Goal: Task Accomplishment & Management: Complete application form

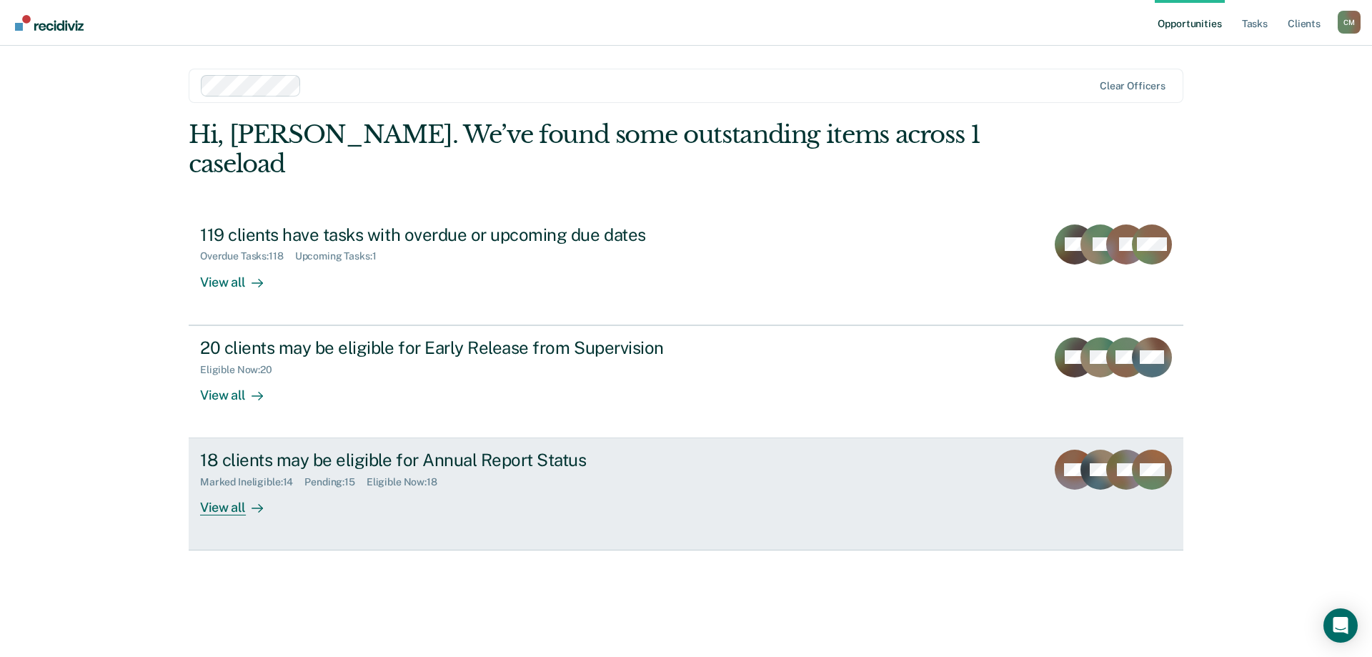
click at [1115, 446] on icon at bounding box center [1113, 471] width 42 height 51
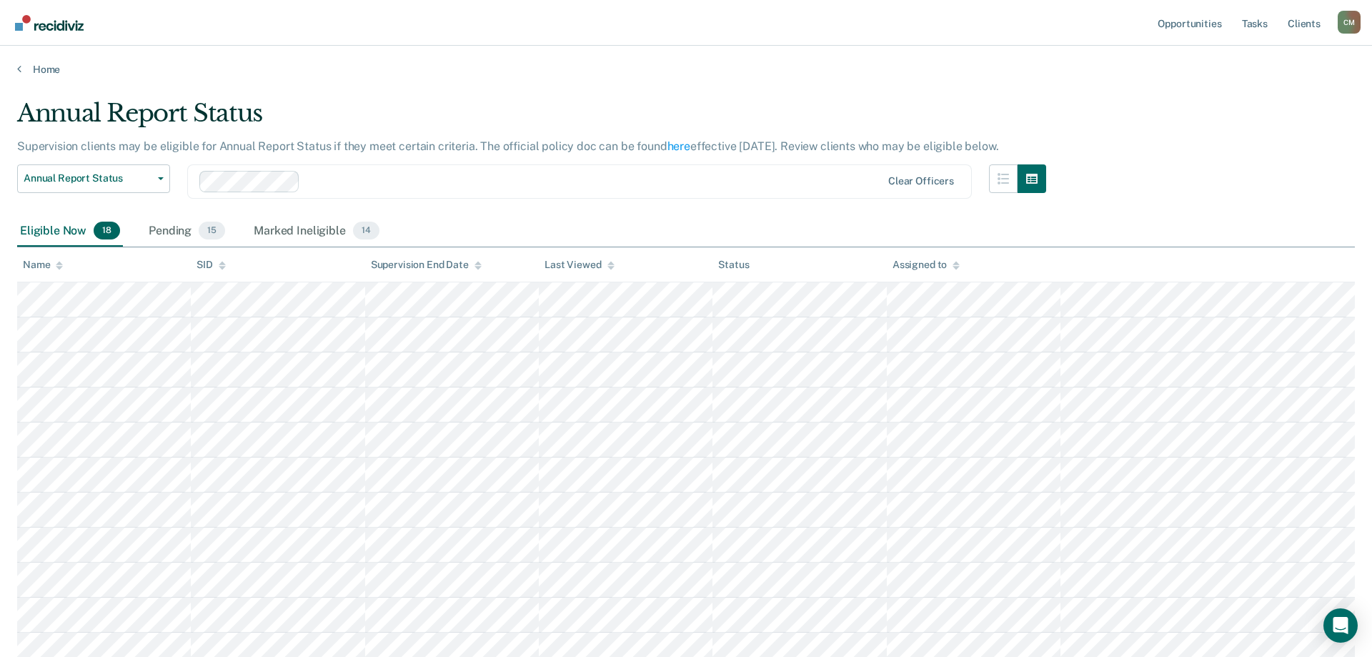
click at [59, 261] on icon at bounding box center [59, 265] width 7 height 9
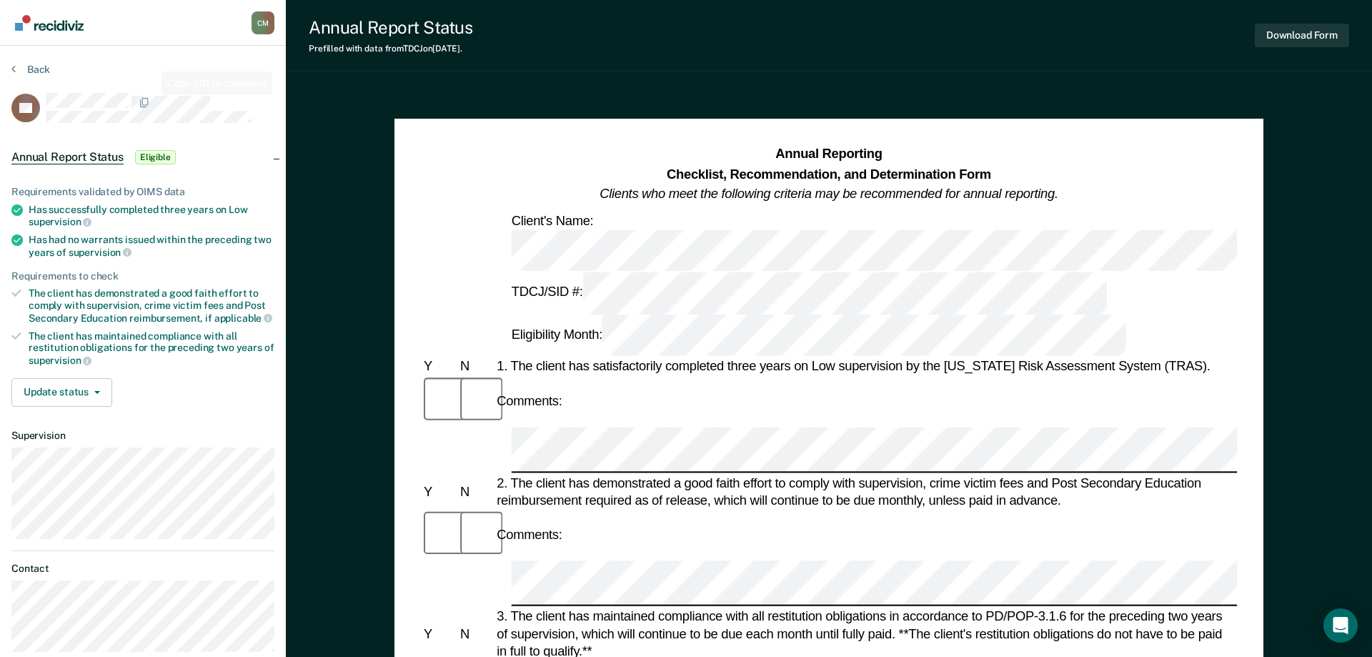
click at [166, 91] on div "Back" at bounding box center [142, 78] width 263 height 30
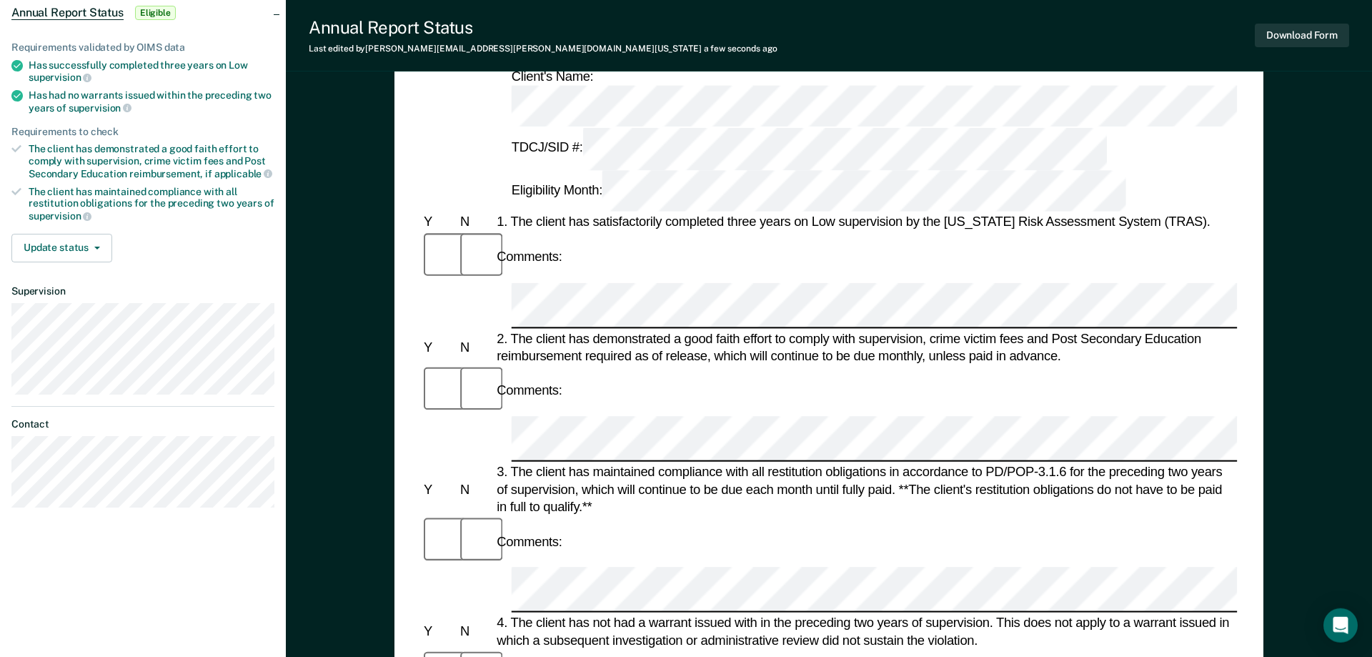
scroll to position [146, 0]
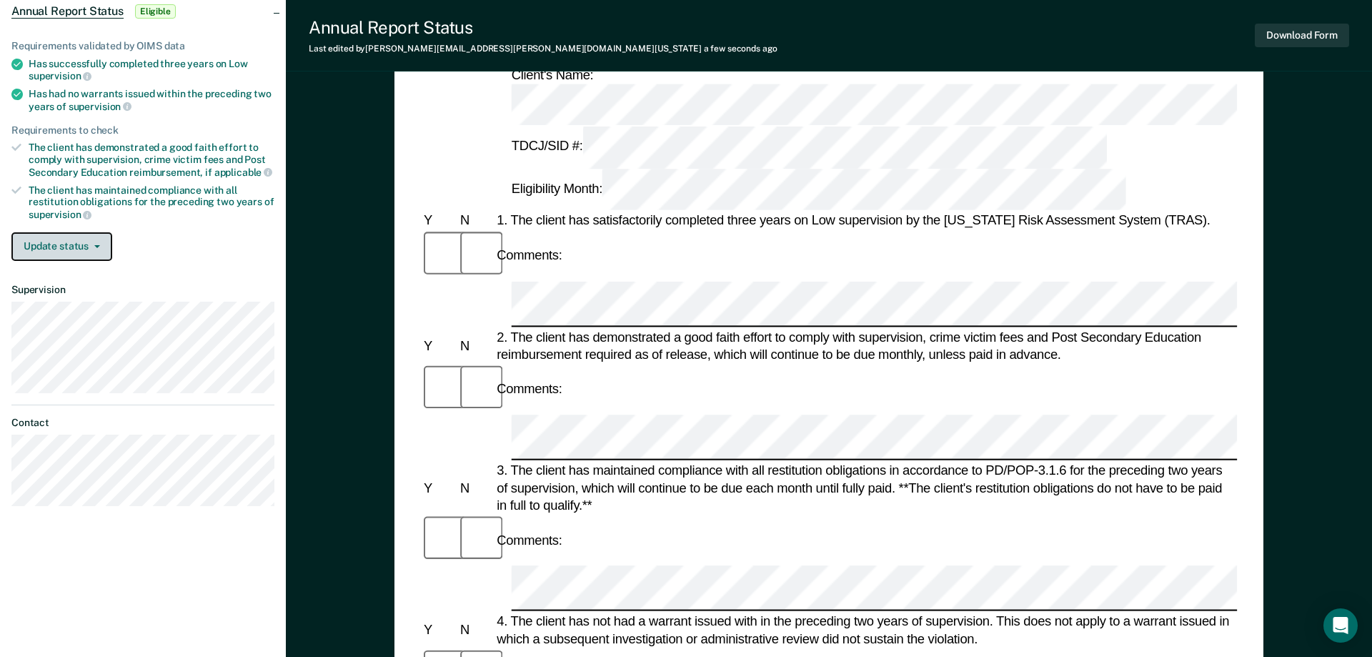
click at [65, 237] on button "Update status" at bounding box center [61, 246] width 101 height 29
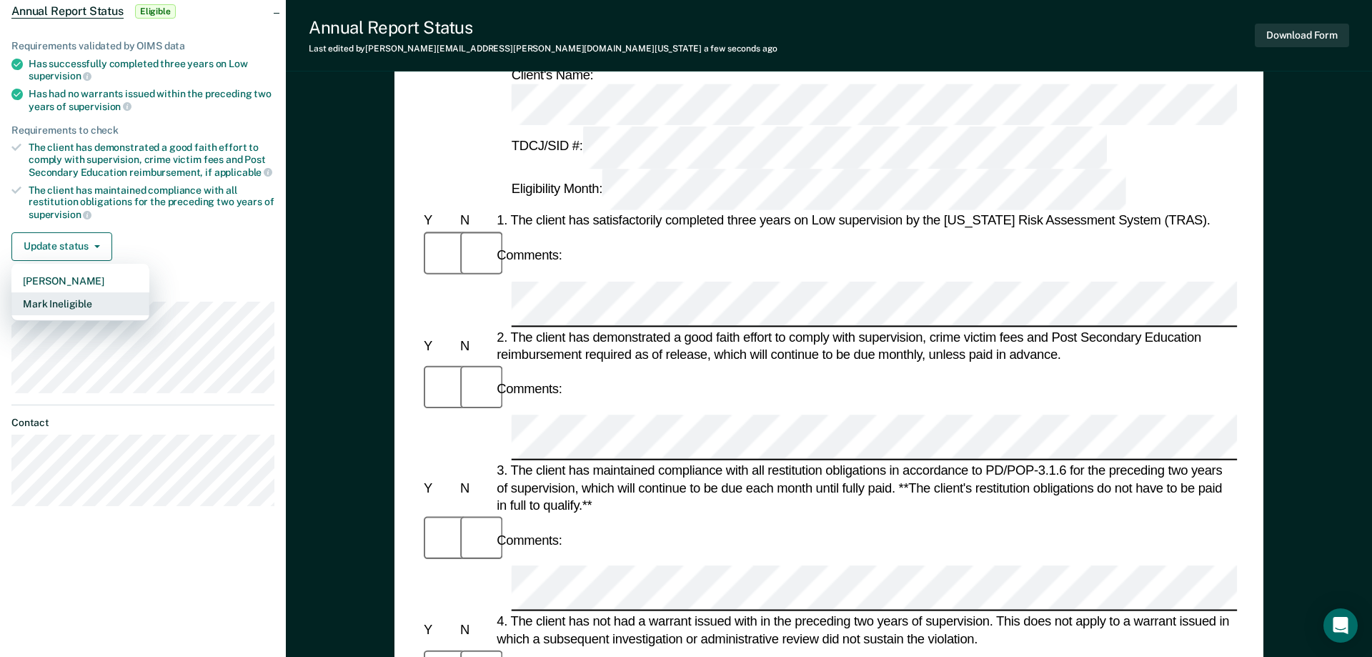
click at [82, 299] on button "Mark Ineligible" at bounding box center [80, 303] width 138 height 23
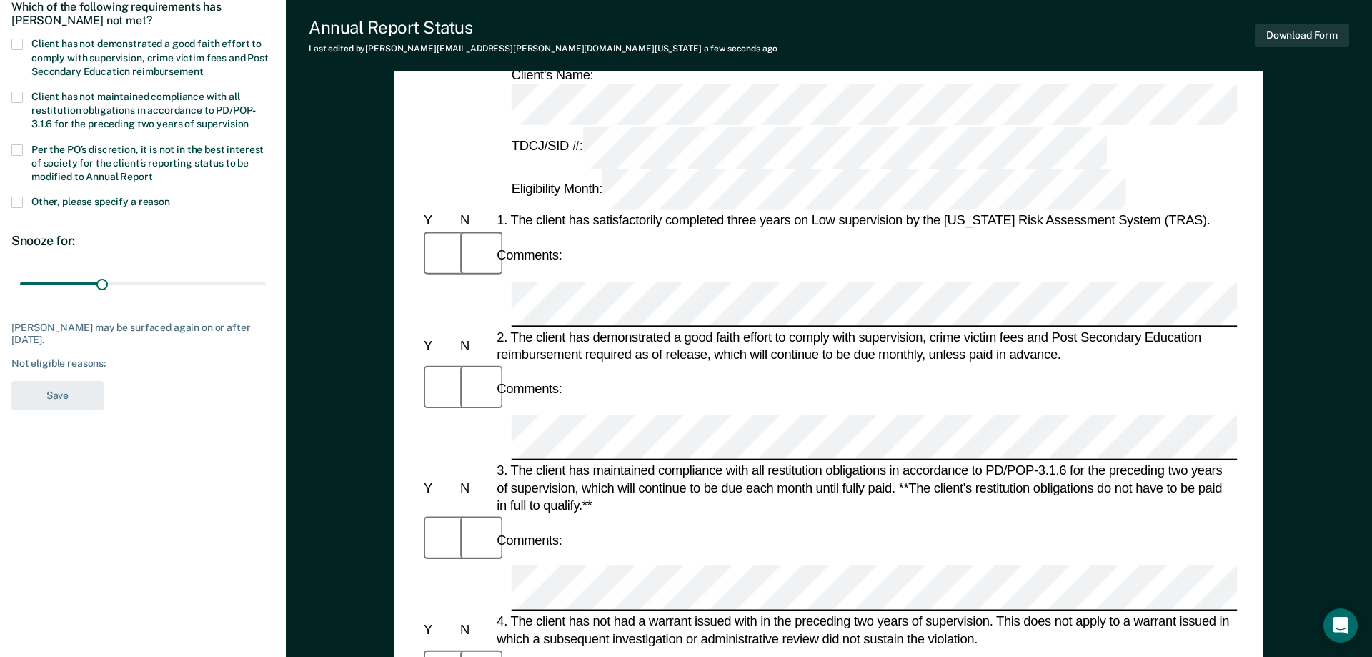
click at [21, 49] on label "Client has not demonstrated a good faith effort to comply with supervision, cri…" at bounding box center [142, 59] width 263 height 41
click at [203, 66] on input "Client has not demonstrated a good faith effort to comply with supervision, cri…" at bounding box center [203, 66] width 0 height 0
click at [16, 150] on span at bounding box center [16, 149] width 11 height 11
click at [153, 171] on input "Per the PO’s discretion, it is not in the best interest of society for the clie…" at bounding box center [153, 171] width 0 height 0
drag, startPoint x: 103, startPoint y: 284, endPoint x: 269, endPoint y: 280, distance: 165.8
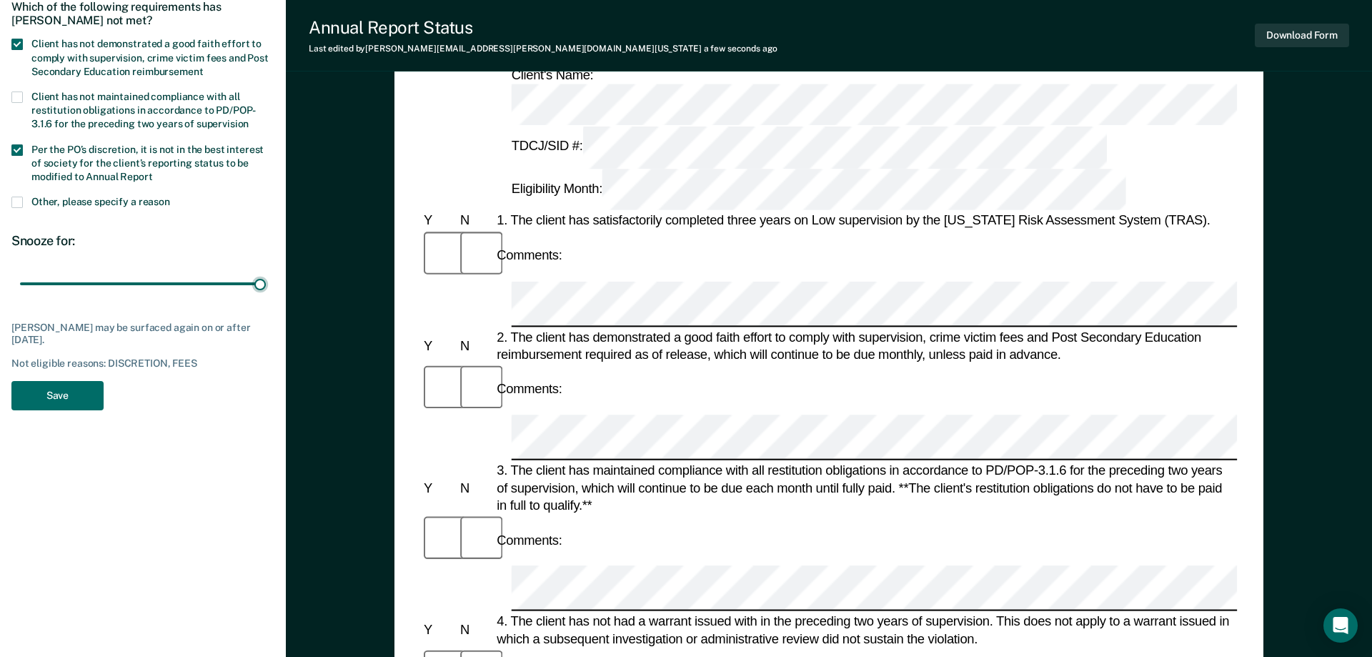
type input "90"
click at [266, 282] on input "range" at bounding box center [143, 283] width 246 height 25
click at [61, 396] on button "Save" at bounding box center [57, 395] width 92 height 29
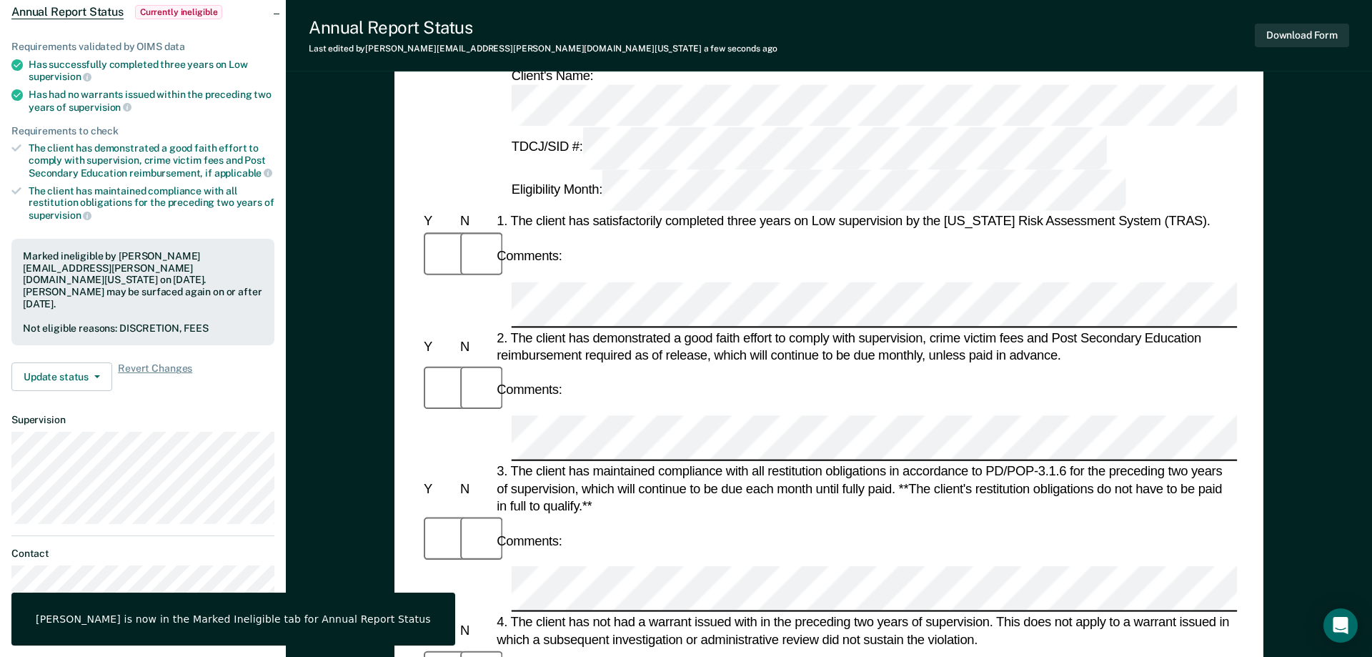
scroll to position [0, 0]
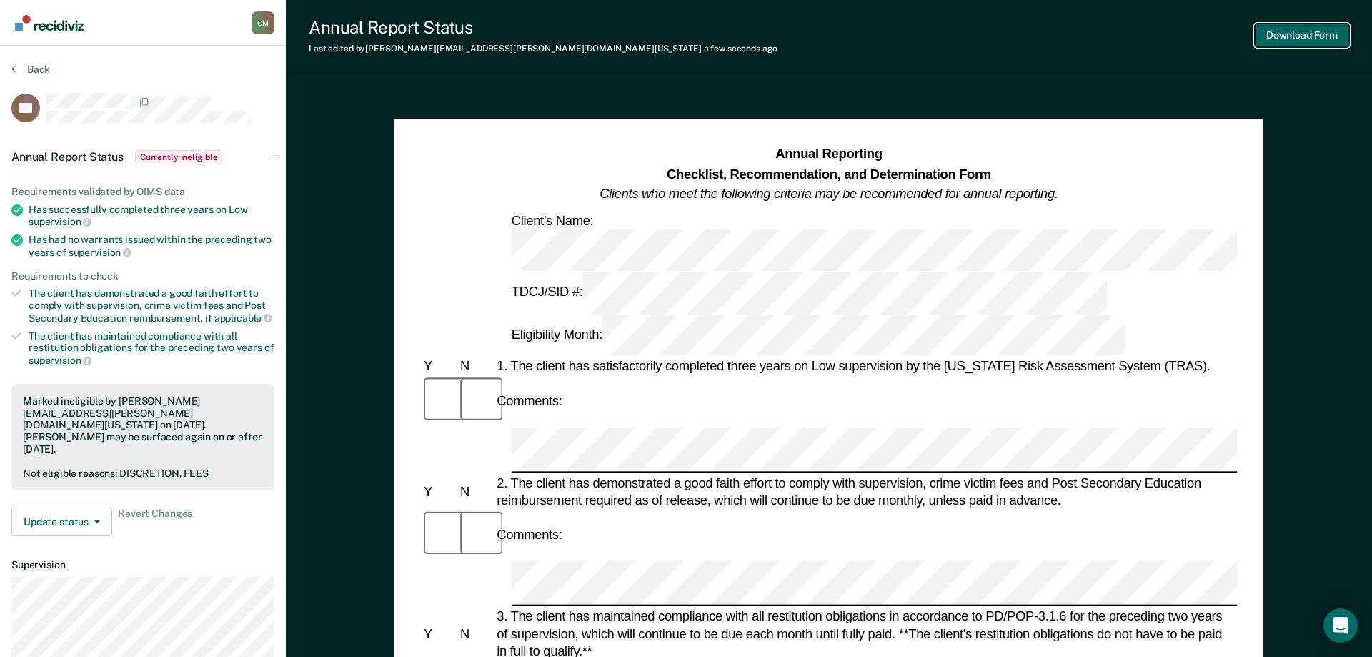
click at [1309, 35] on button "Download Form" at bounding box center [1302, 36] width 94 height 24
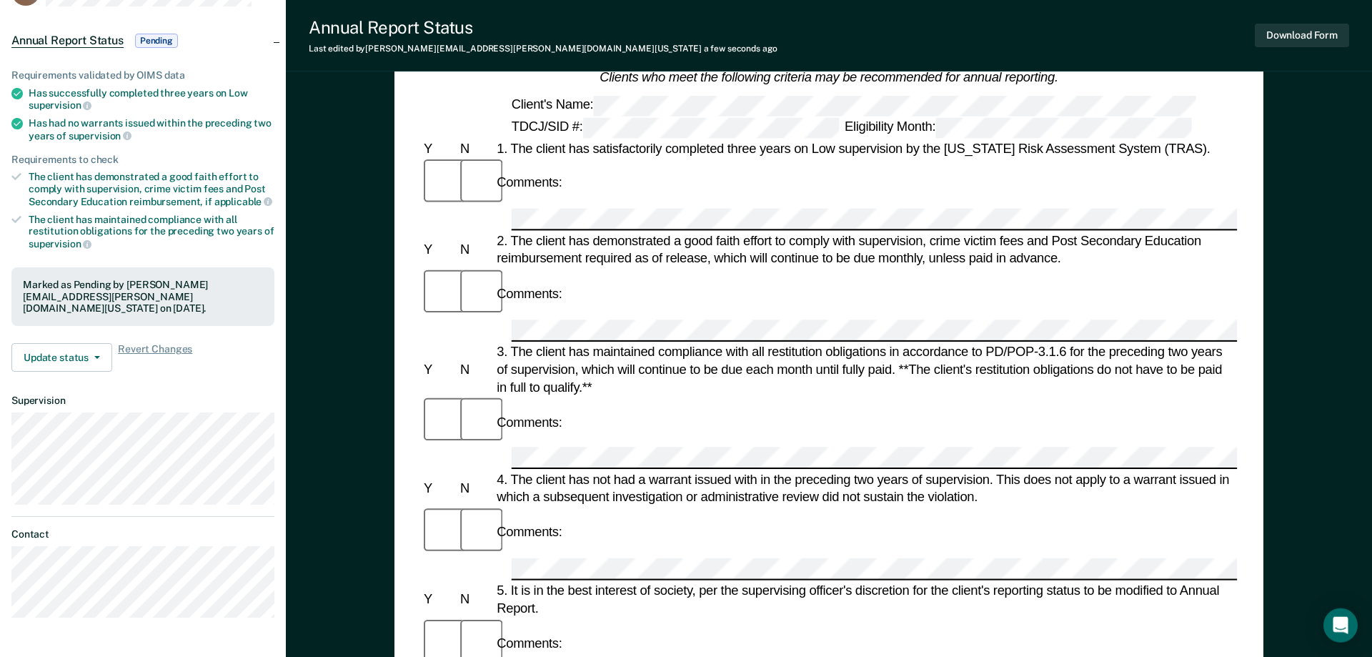
scroll to position [292, 0]
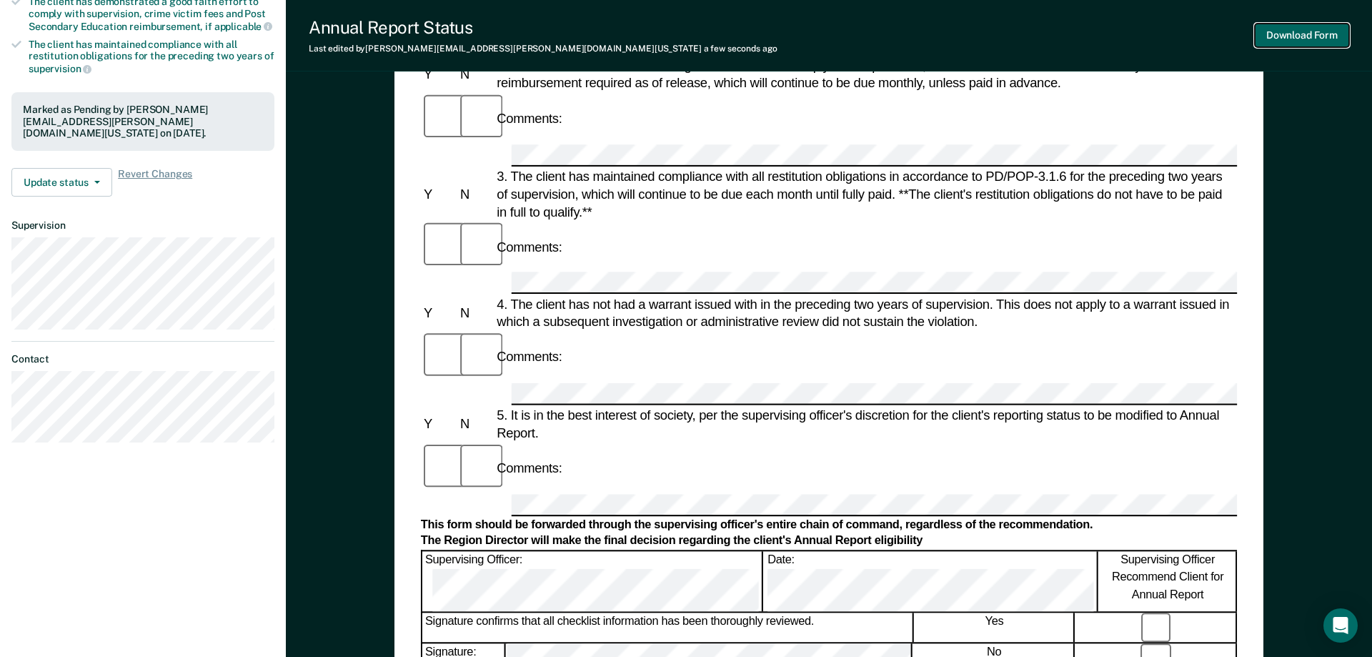
click at [1317, 36] on button "Download Form" at bounding box center [1302, 36] width 94 height 24
click at [91, 181] on button "Update status" at bounding box center [61, 182] width 101 height 29
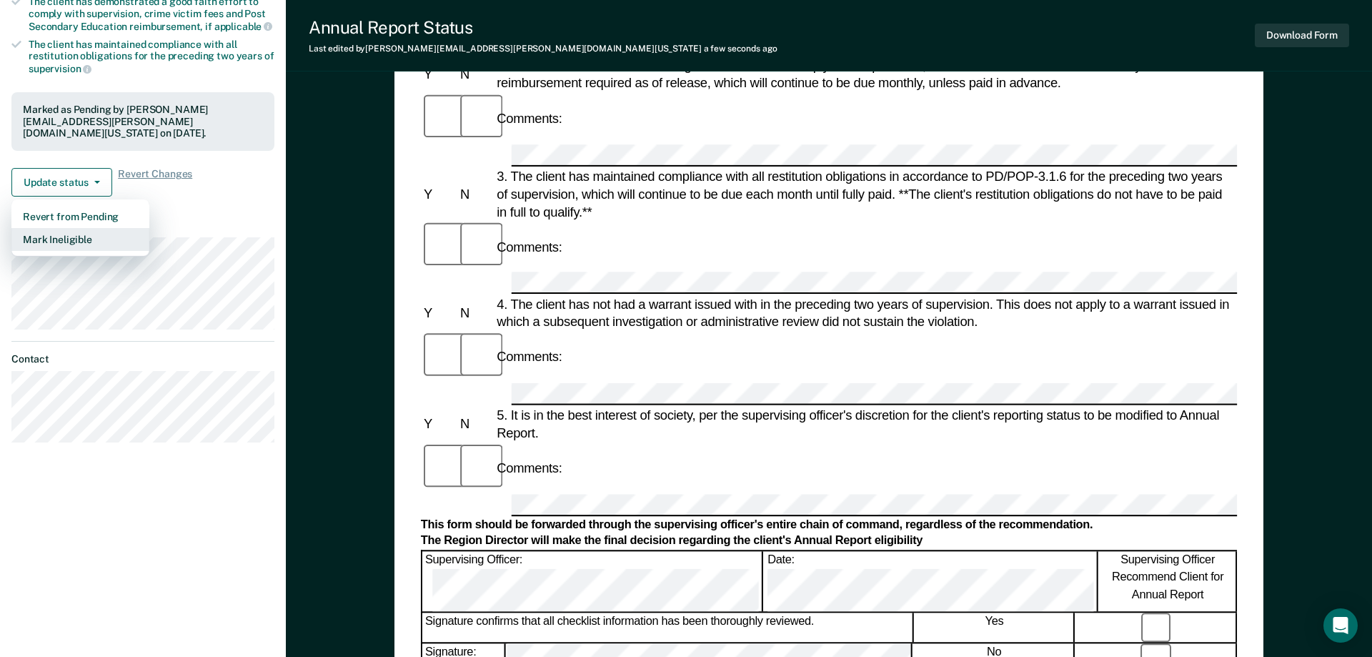
click at [79, 236] on button "Mark Ineligible" at bounding box center [80, 239] width 138 height 23
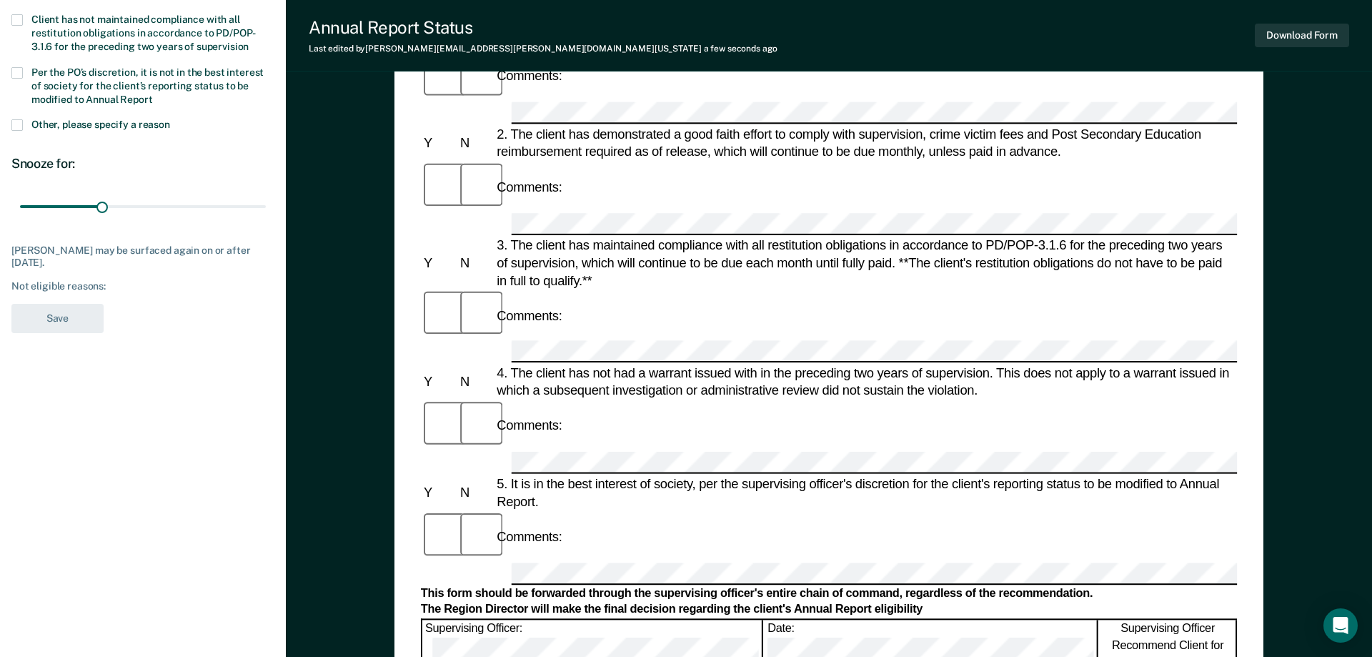
scroll to position [73, 0]
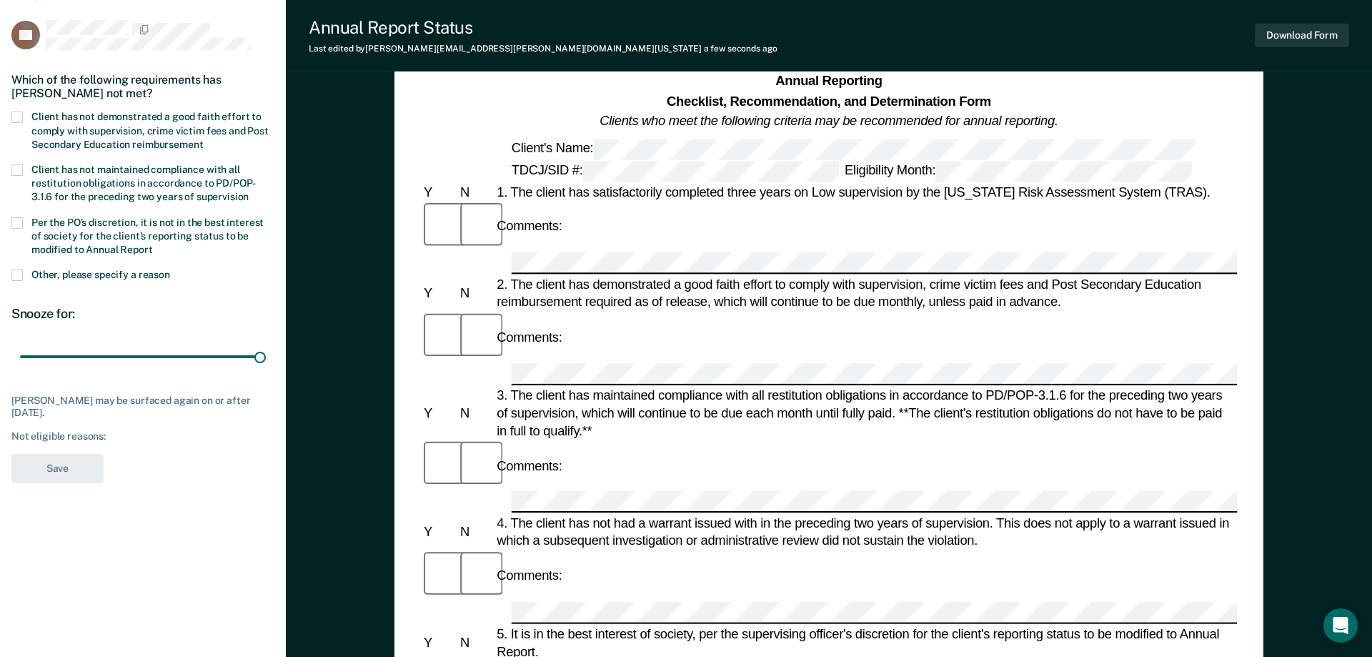
drag, startPoint x: 98, startPoint y: 352, endPoint x: 287, endPoint y: 353, distance: 189.3
type input "90"
click at [266, 354] on input "range" at bounding box center [143, 356] width 246 height 25
click at [19, 115] on span at bounding box center [16, 116] width 11 height 11
click at [203, 139] on input "Client has not demonstrated a good faith effort to comply with supervision, cri…" at bounding box center [203, 139] width 0 height 0
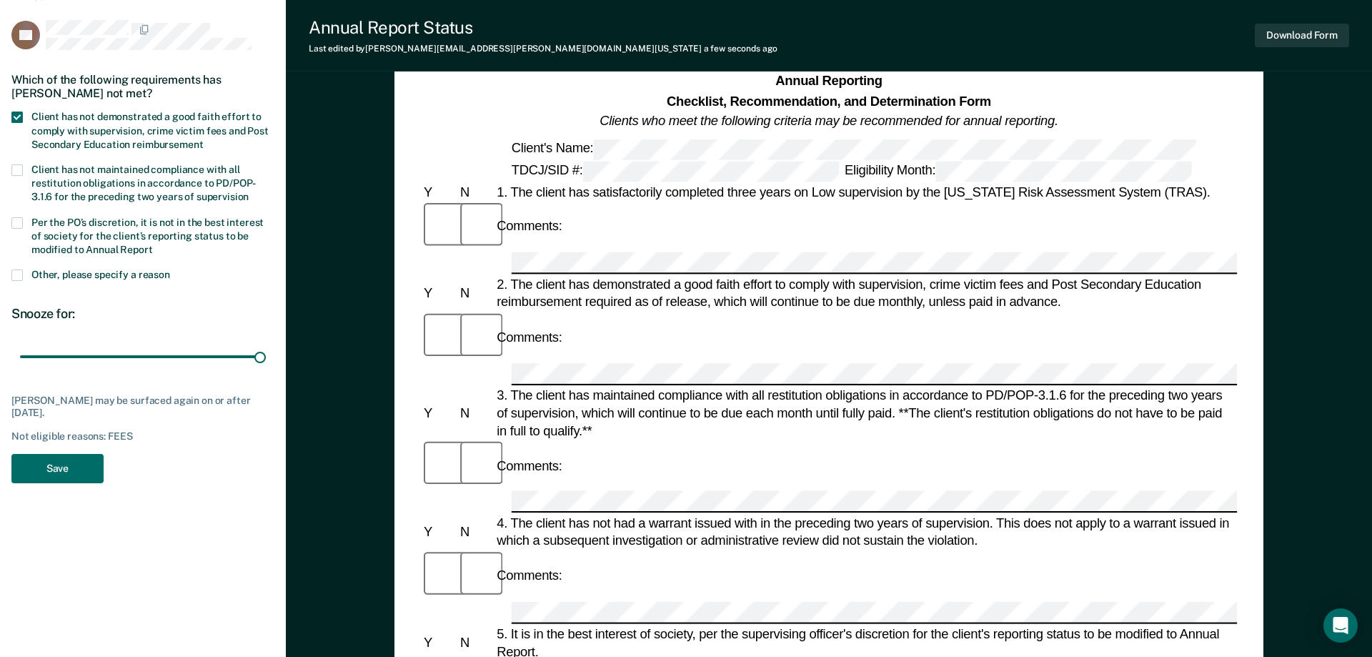
click at [16, 228] on label "Per the PO’s discretion, it is not in the best interest of society for the clie…" at bounding box center [142, 237] width 263 height 41
click at [153, 244] on input "Per the PO’s discretion, it is not in the best interest of society for the clie…" at bounding box center [153, 244] width 0 height 0
click at [62, 469] on button "Save" at bounding box center [57, 468] width 92 height 29
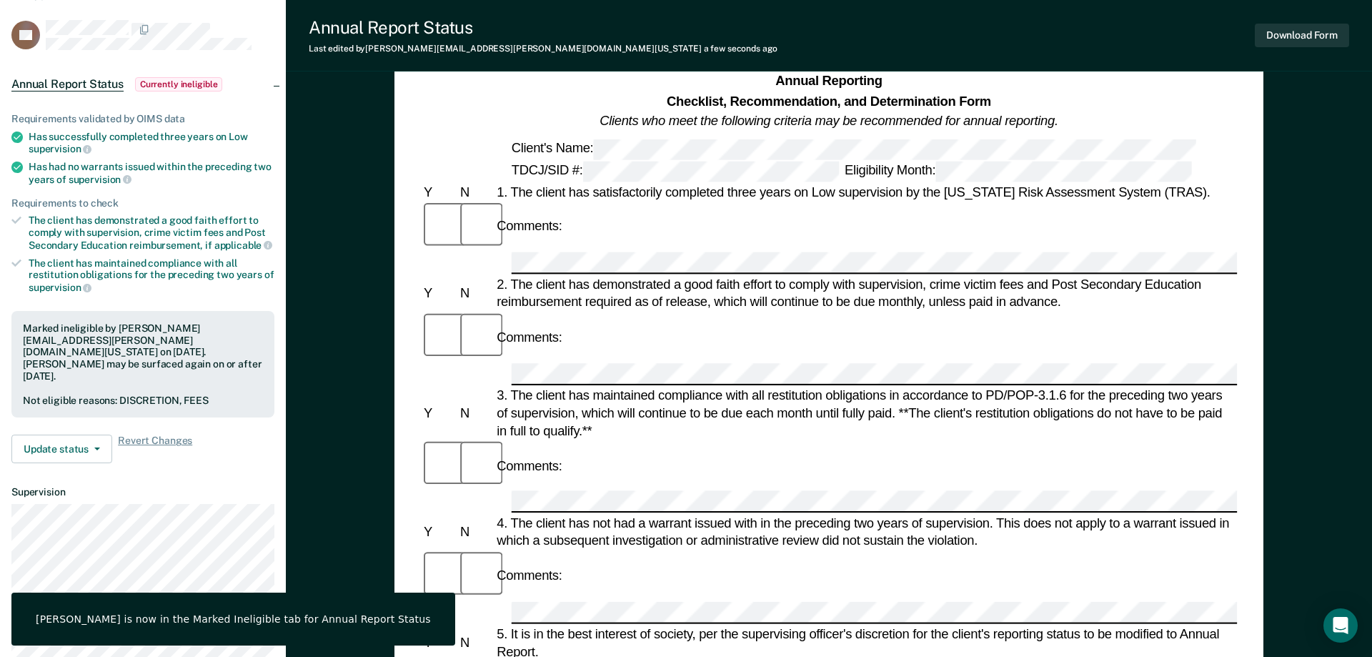
scroll to position [0, 0]
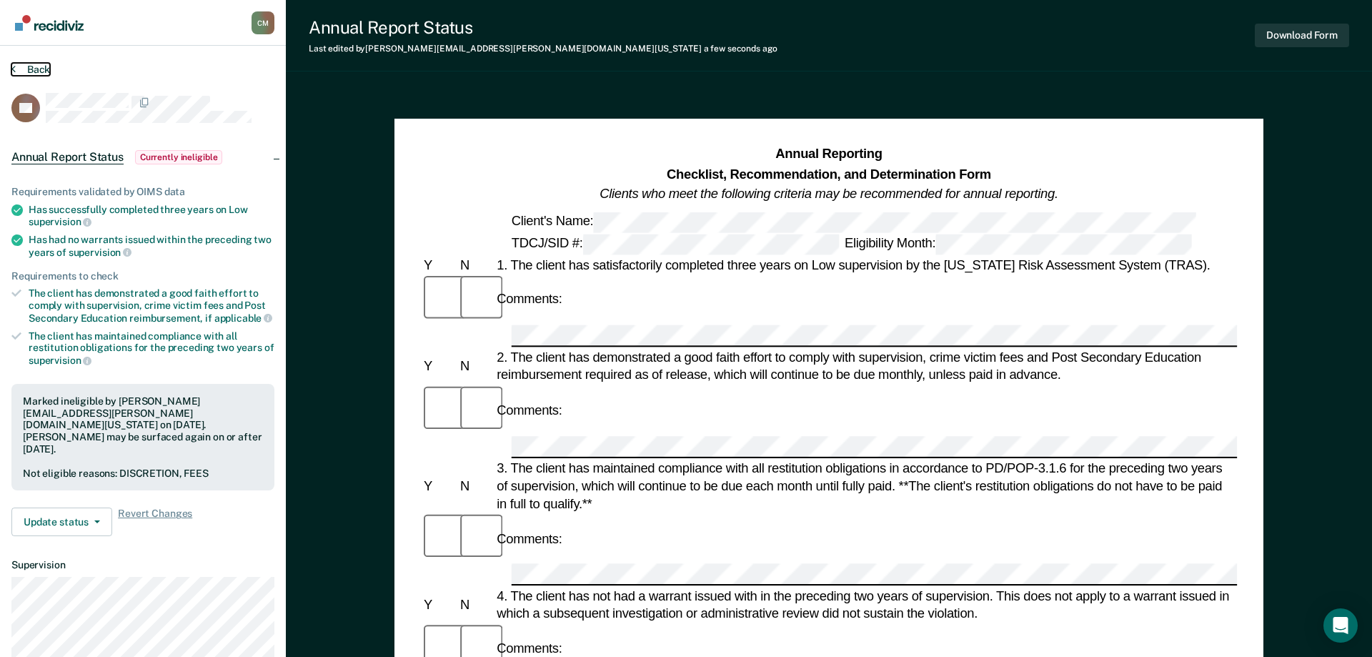
click at [29, 68] on button "Back" at bounding box center [30, 69] width 39 height 13
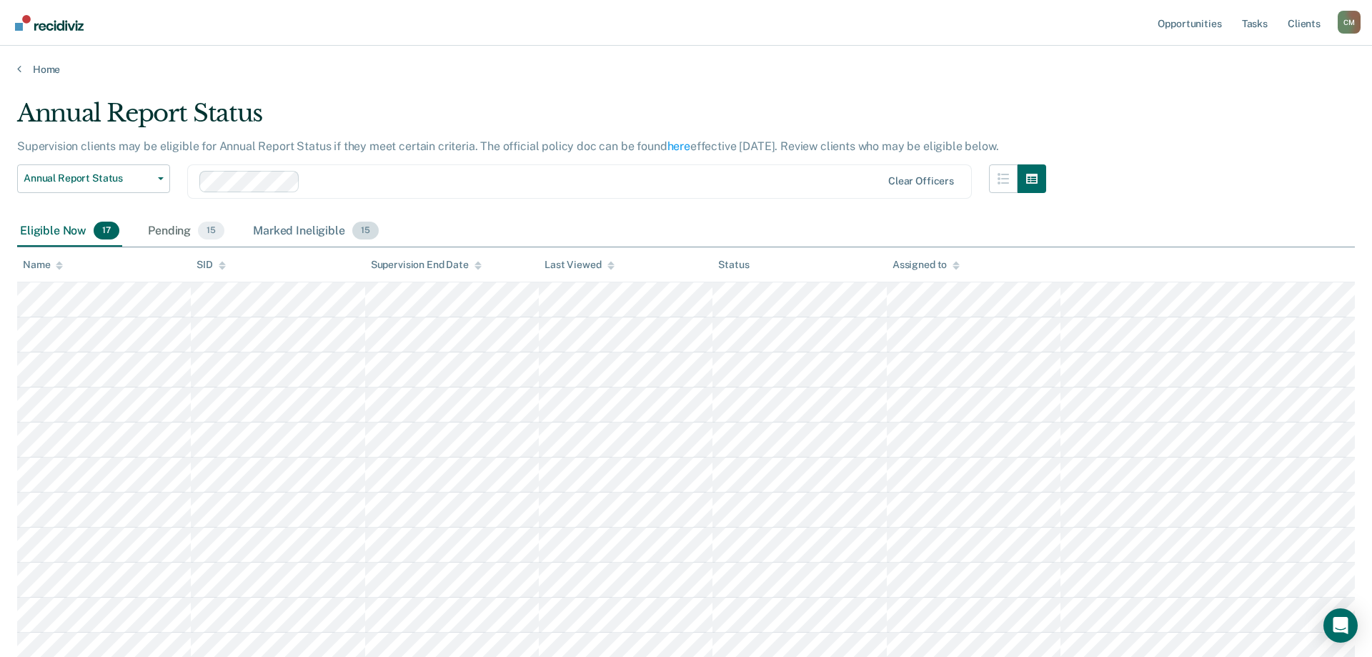
click at [319, 225] on div "Marked Ineligible 15" at bounding box center [315, 231] width 131 height 31
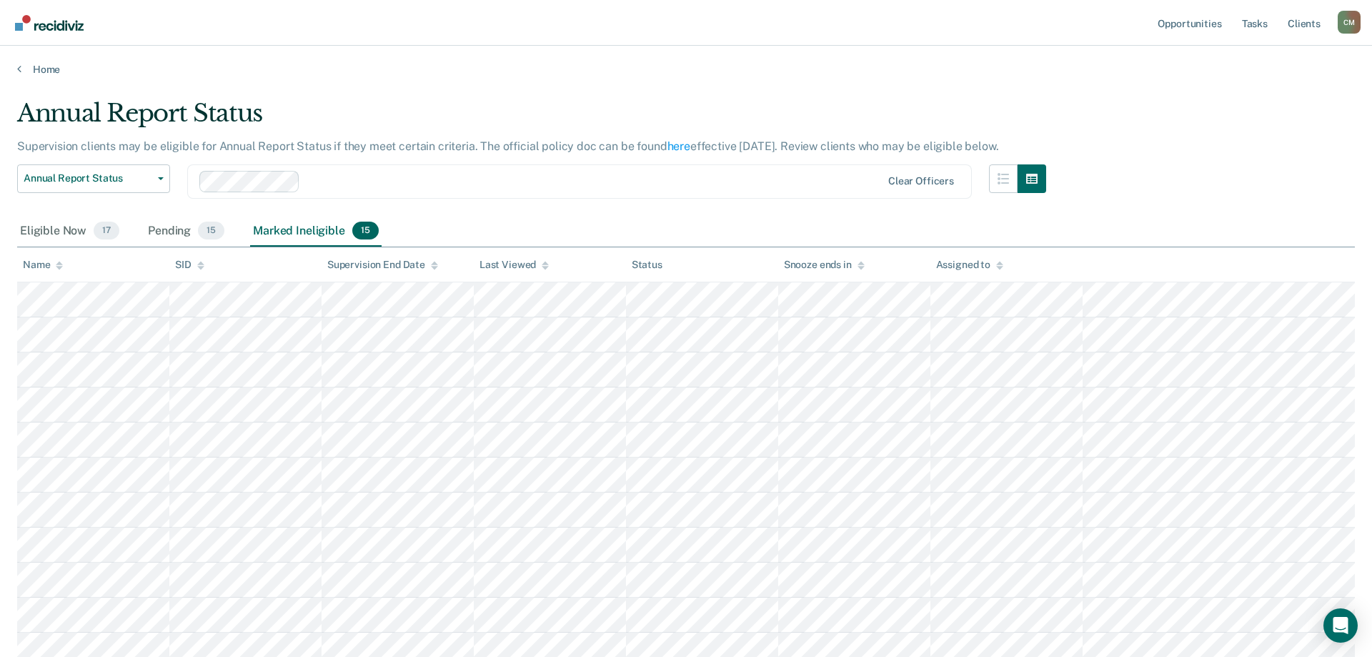
scroll to position [254, 0]
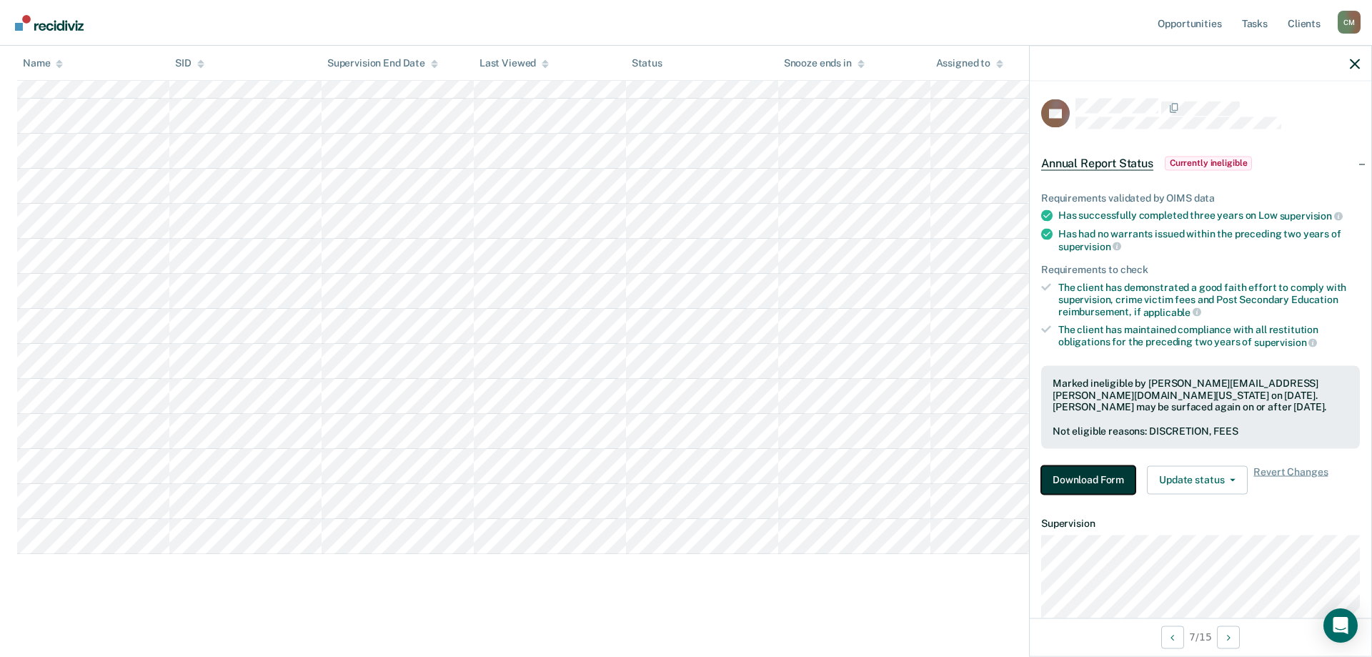
click at [1115, 481] on button "Download Form" at bounding box center [1088, 479] width 94 height 29
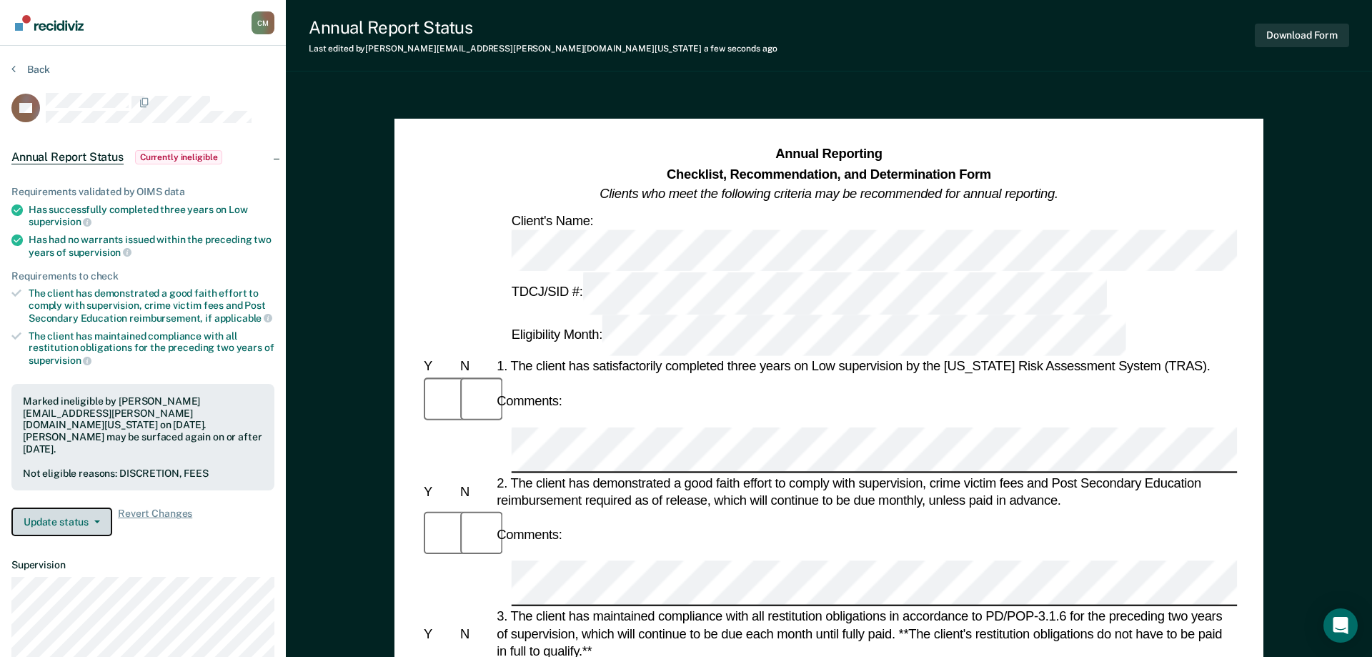
click at [87, 507] on button "Update status" at bounding box center [61, 521] width 101 height 29
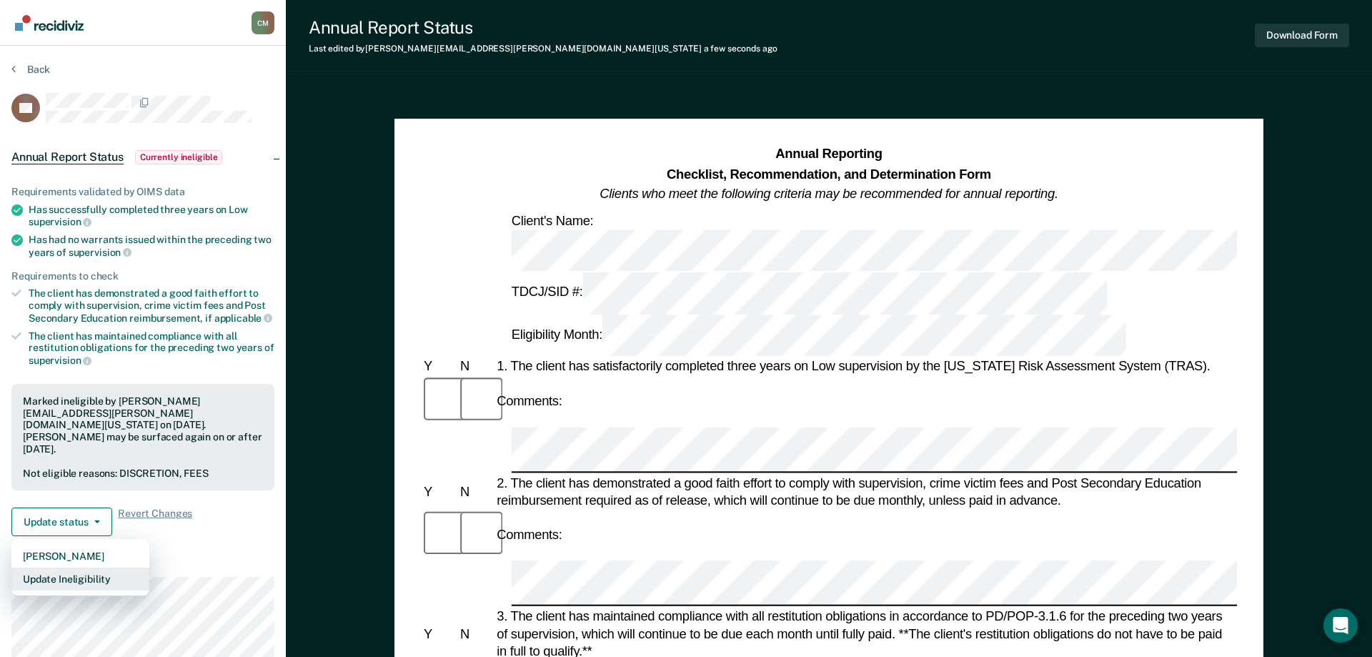
click at [96, 567] on button "Update Ineligibility" at bounding box center [80, 578] width 138 height 23
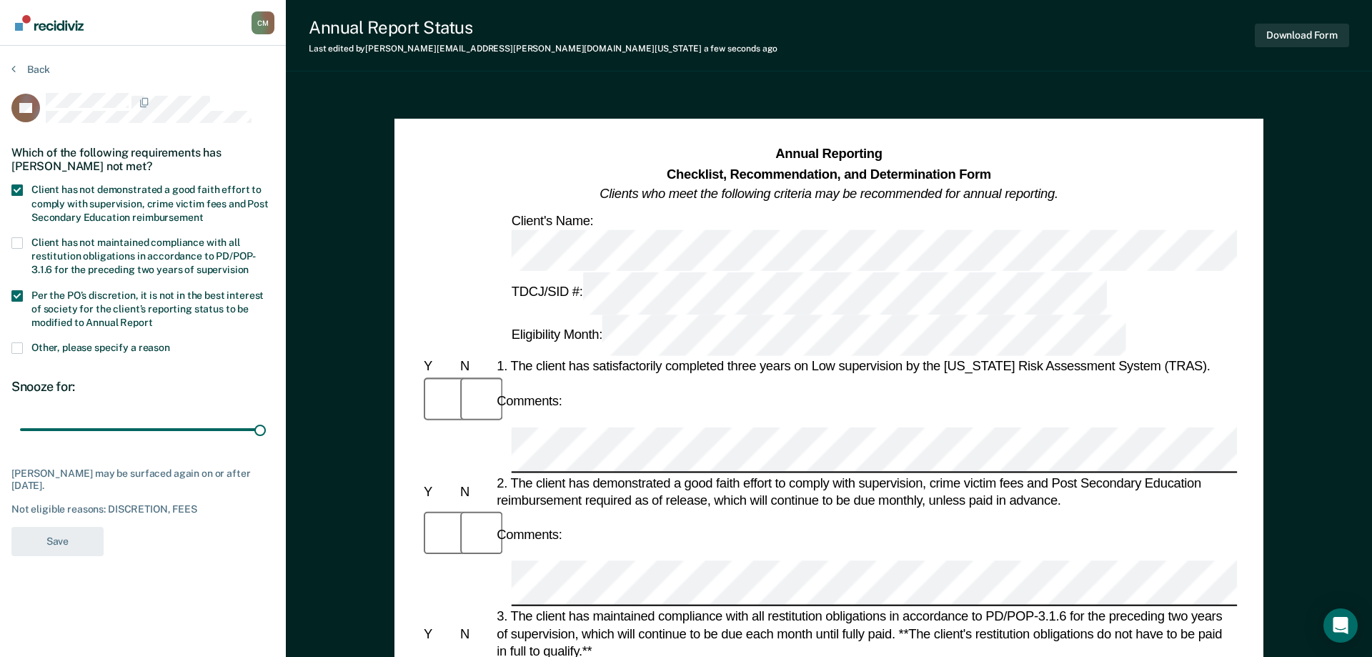
click at [186, 532] on div "TS Which of the following requirements has [PERSON_NAME] not met? Client has no…" at bounding box center [142, 329] width 263 height 472
click at [1332, 34] on button "Download Form" at bounding box center [1302, 36] width 94 height 24
